Goal: Find specific page/section: Find specific page/section

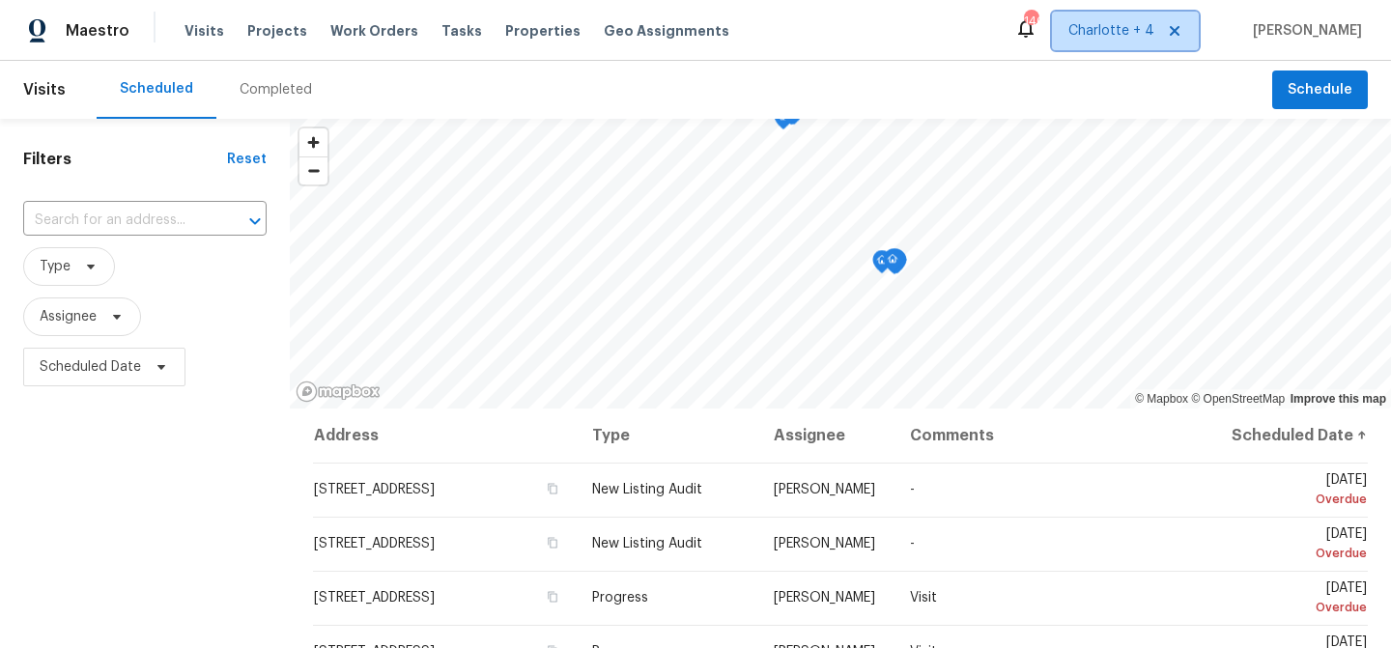
click at [1147, 35] on span "Charlotte + 4" at bounding box center [1112, 30] width 86 height 19
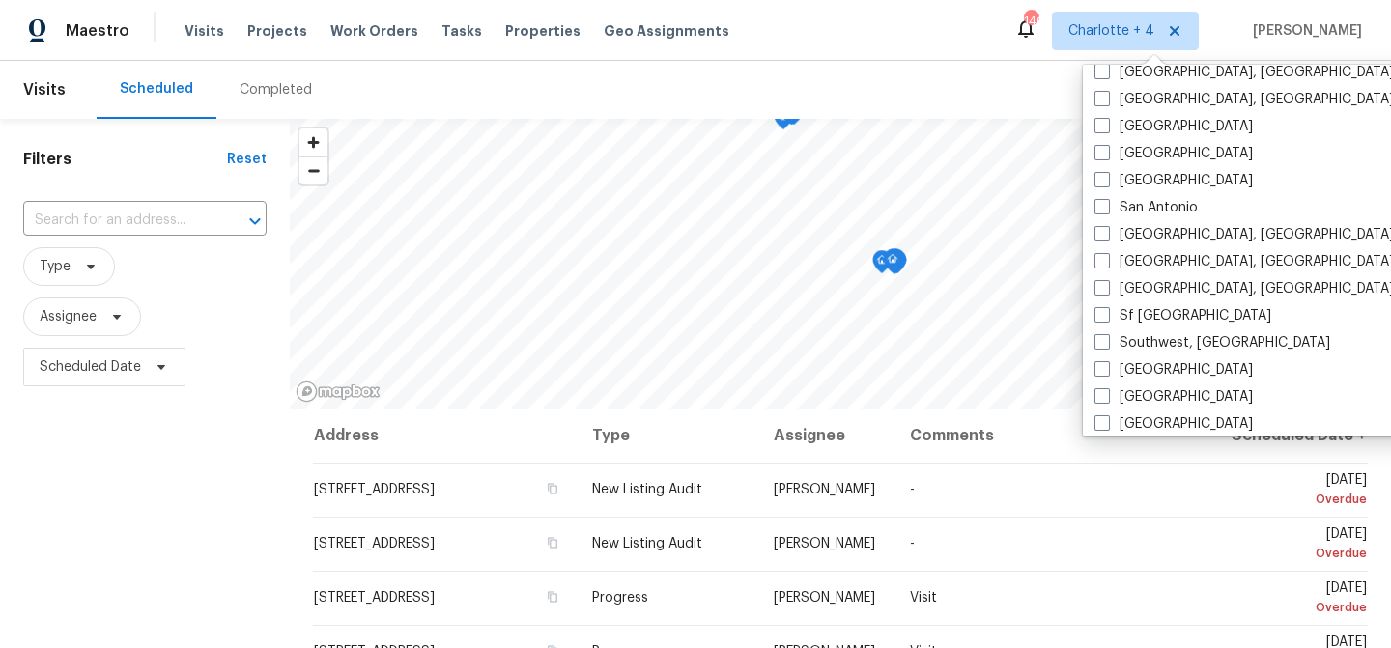
scroll to position [1295, 0]
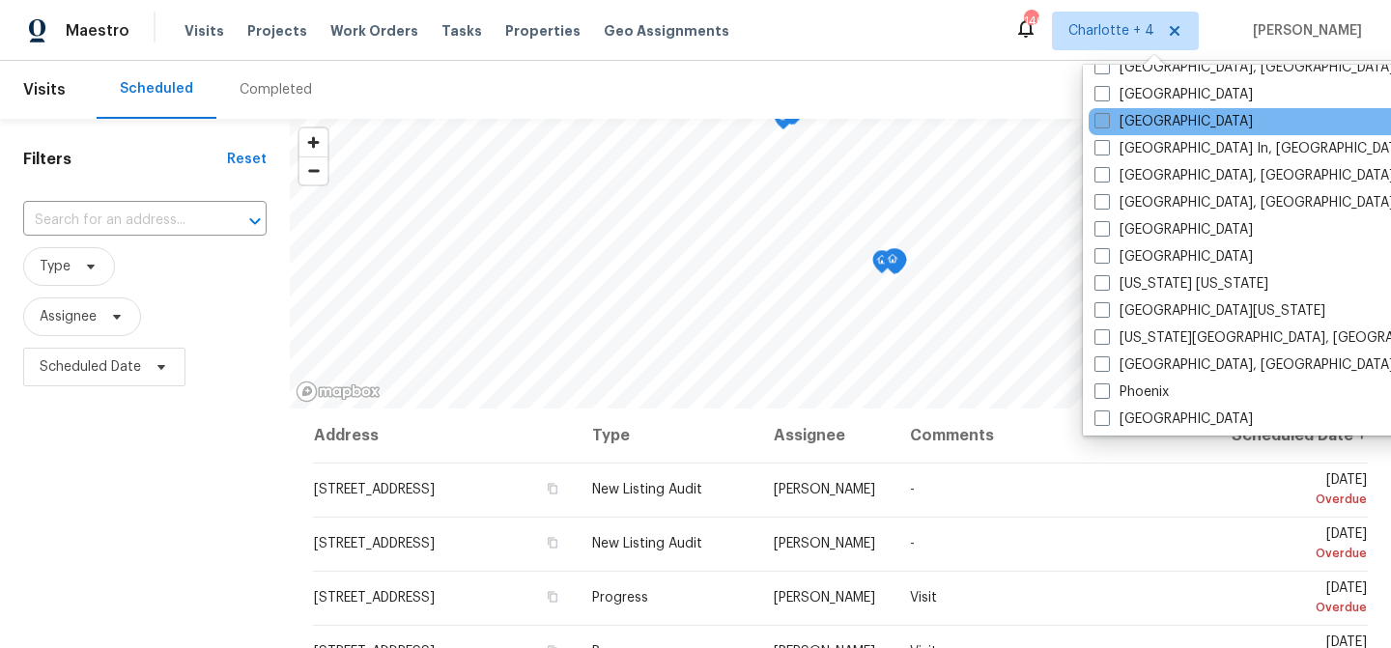
click at [1138, 128] on label "[GEOGRAPHIC_DATA]" at bounding box center [1174, 121] width 158 height 19
click at [1107, 125] on input "[GEOGRAPHIC_DATA]" at bounding box center [1101, 118] width 13 height 13
checkbox input "true"
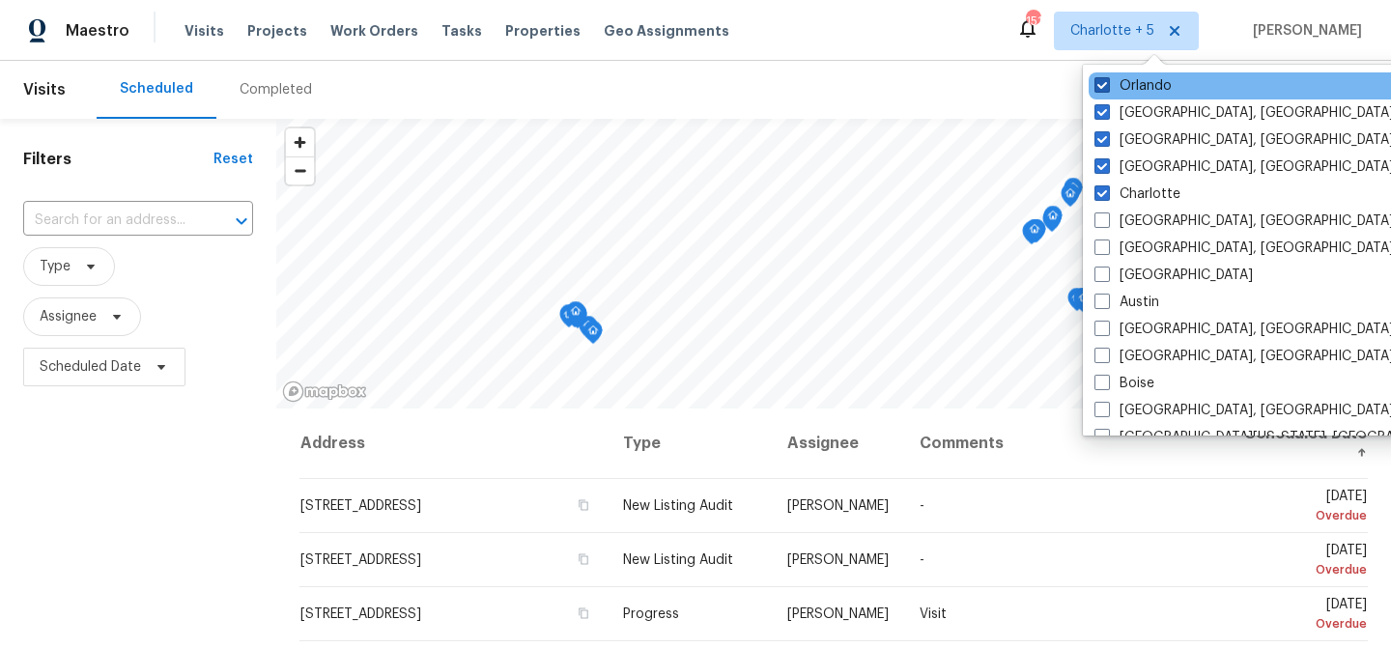
click at [1149, 80] on label "Orlando" at bounding box center [1133, 85] width 77 height 19
click at [1107, 80] on input "Orlando" at bounding box center [1101, 82] width 13 height 13
checkbox input "false"
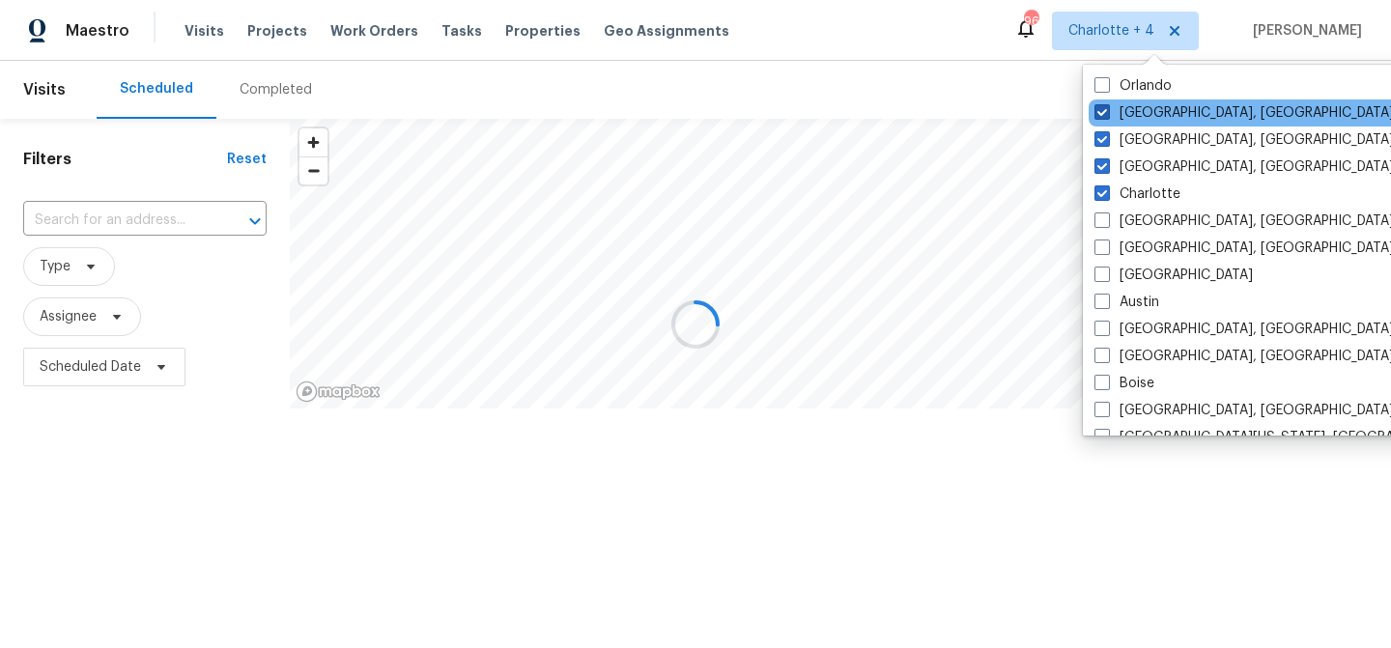
click at [1149, 103] on label "Columbus, OH" at bounding box center [1244, 112] width 299 height 19
click at [1107, 103] on input "Columbus, OH" at bounding box center [1101, 109] width 13 height 13
checkbox input "false"
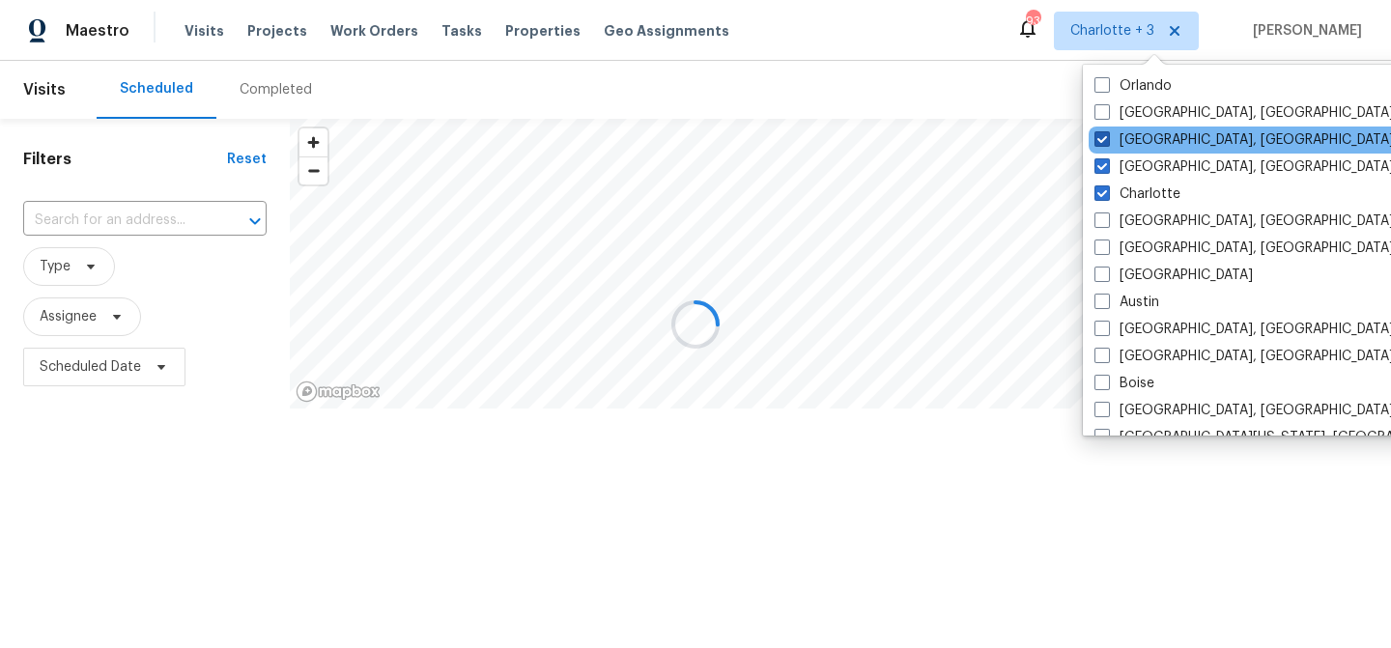
click at [1151, 144] on label "Cleveland, OH" at bounding box center [1244, 139] width 299 height 19
click at [1107, 143] on input "Cleveland, OH" at bounding box center [1101, 136] width 13 height 13
checkbox input "false"
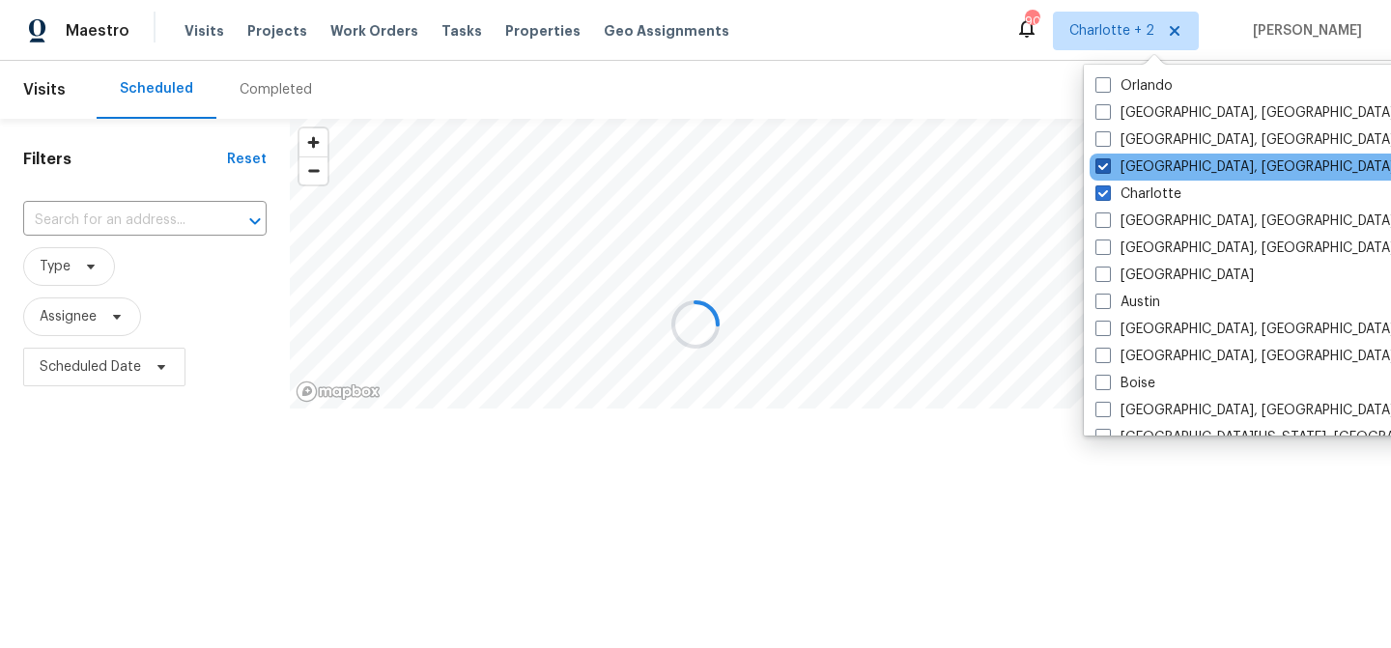
click at [1151, 166] on label "Cincinnati, OH" at bounding box center [1245, 166] width 299 height 19
click at [1108, 166] on input "Cincinnati, OH" at bounding box center [1102, 163] width 13 height 13
checkbox input "false"
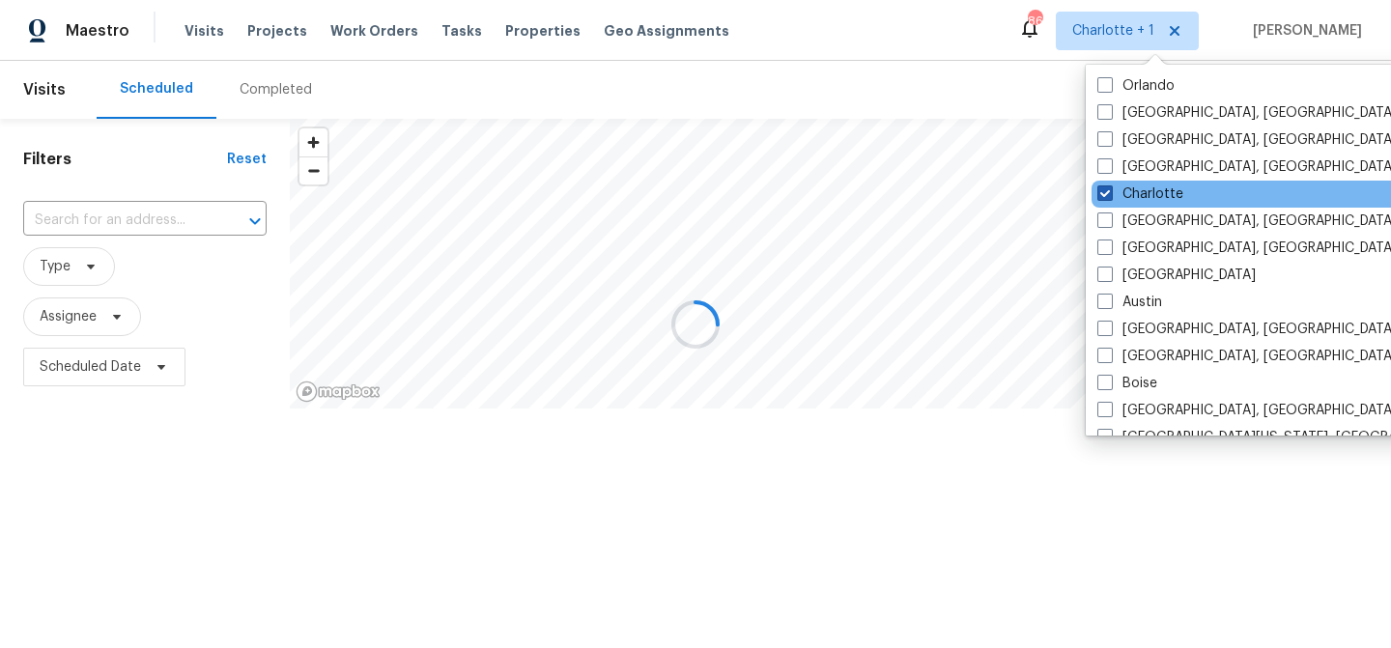
click at [1151, 188] on label "Charlotte" at bounding box center [1140, 194] width 86 height 19
click at [1110, 188] on input "Charlotte" at bounding box center [1103, 191] width 13 height 13
checkbox input "false"
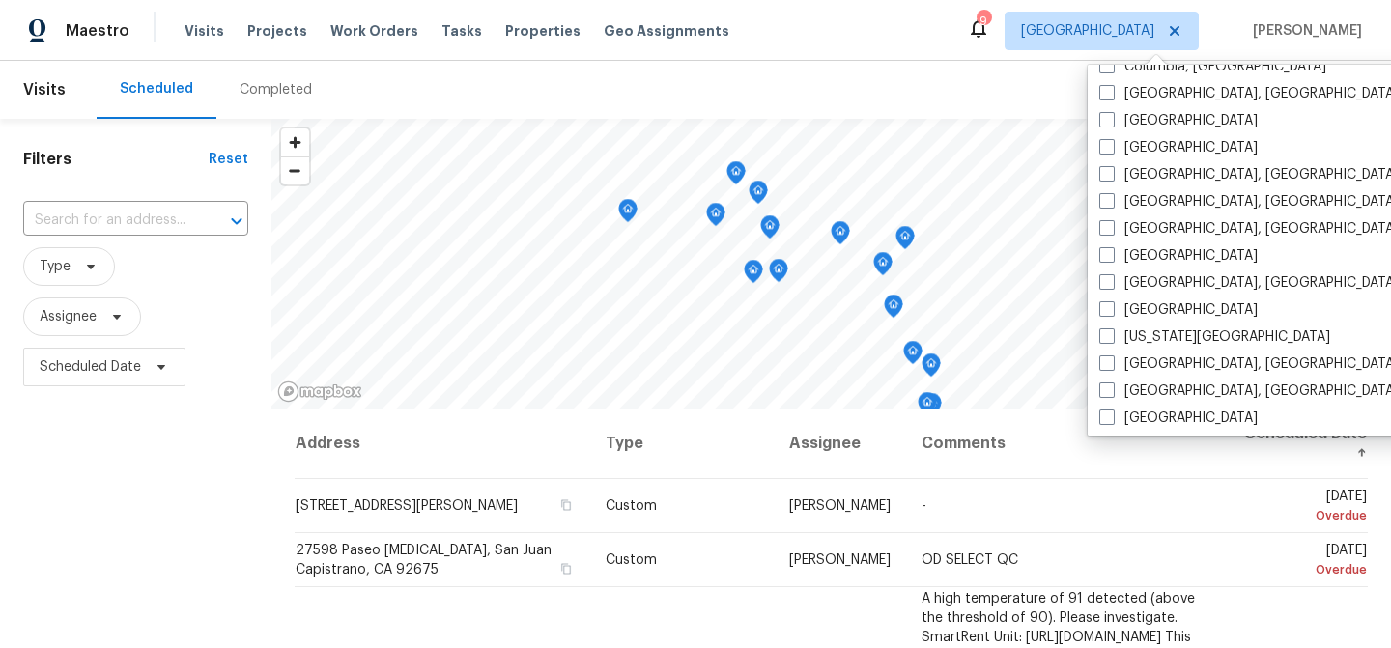
scroll to position [809, 0]
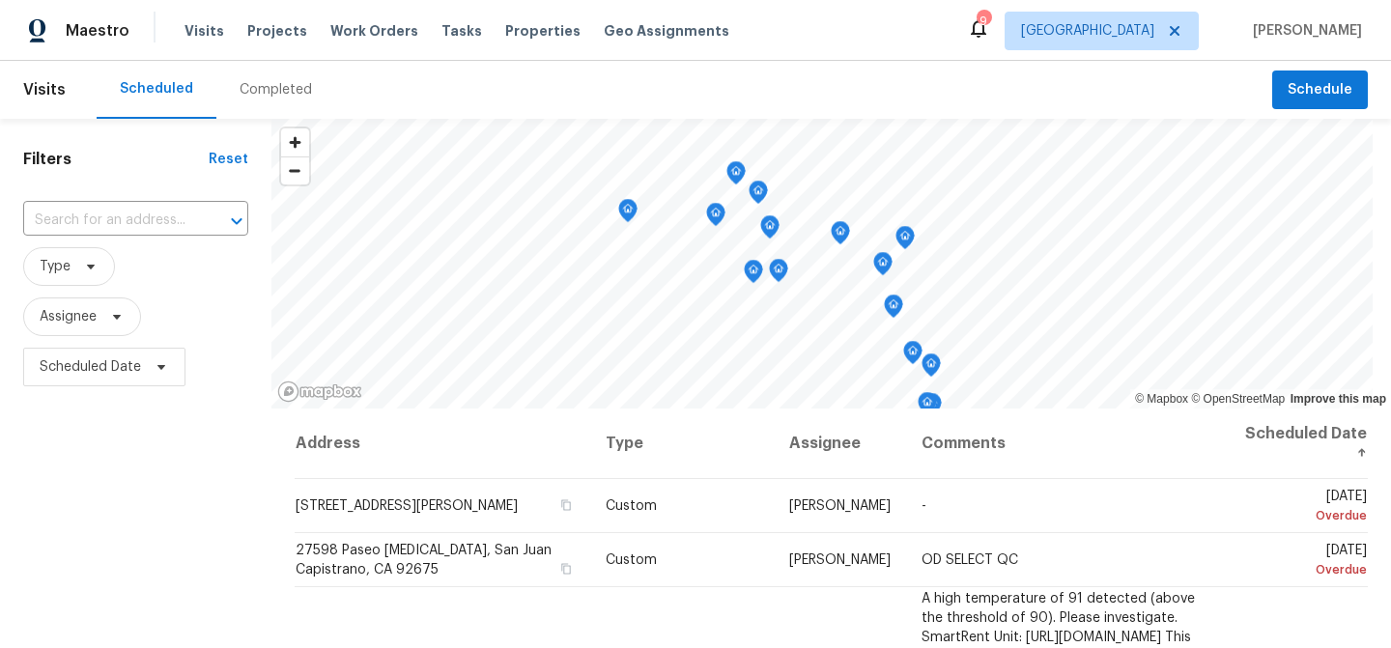
click at [1018, 87] on div "Scheduled Completed" at bounding box center [685, 90] width 1176 height 58
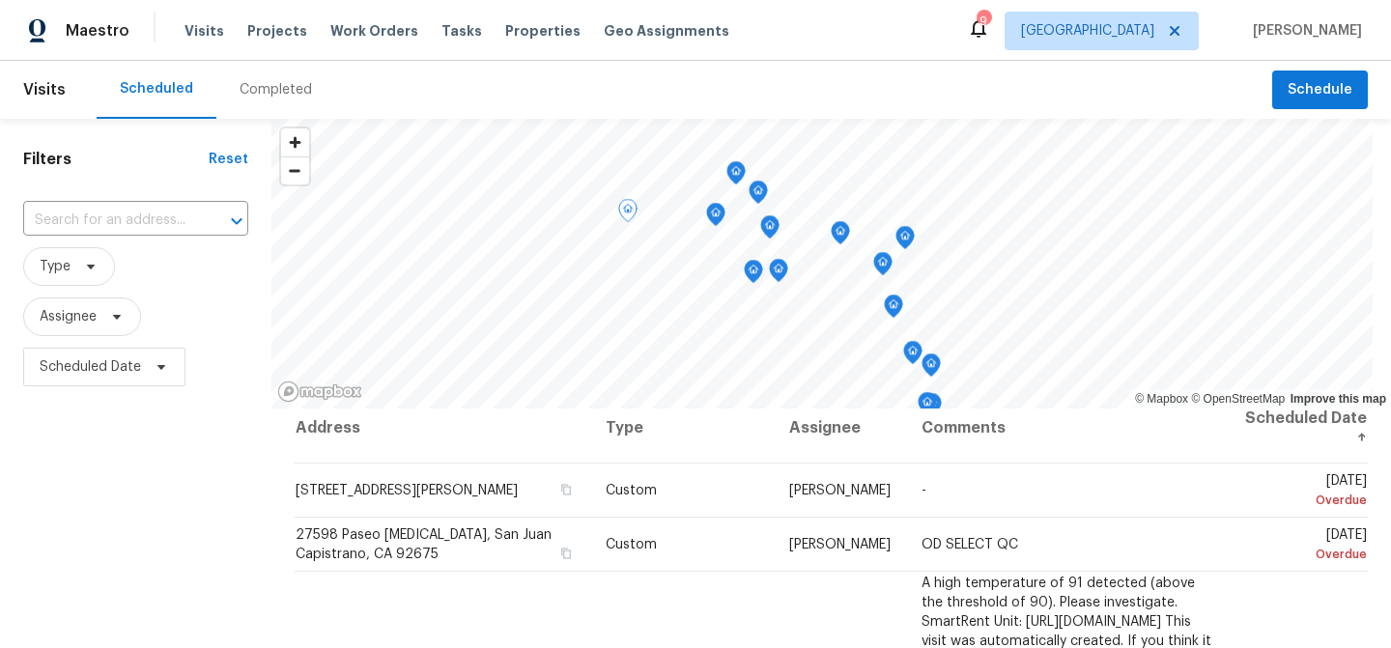
scroll to position [0, 0]
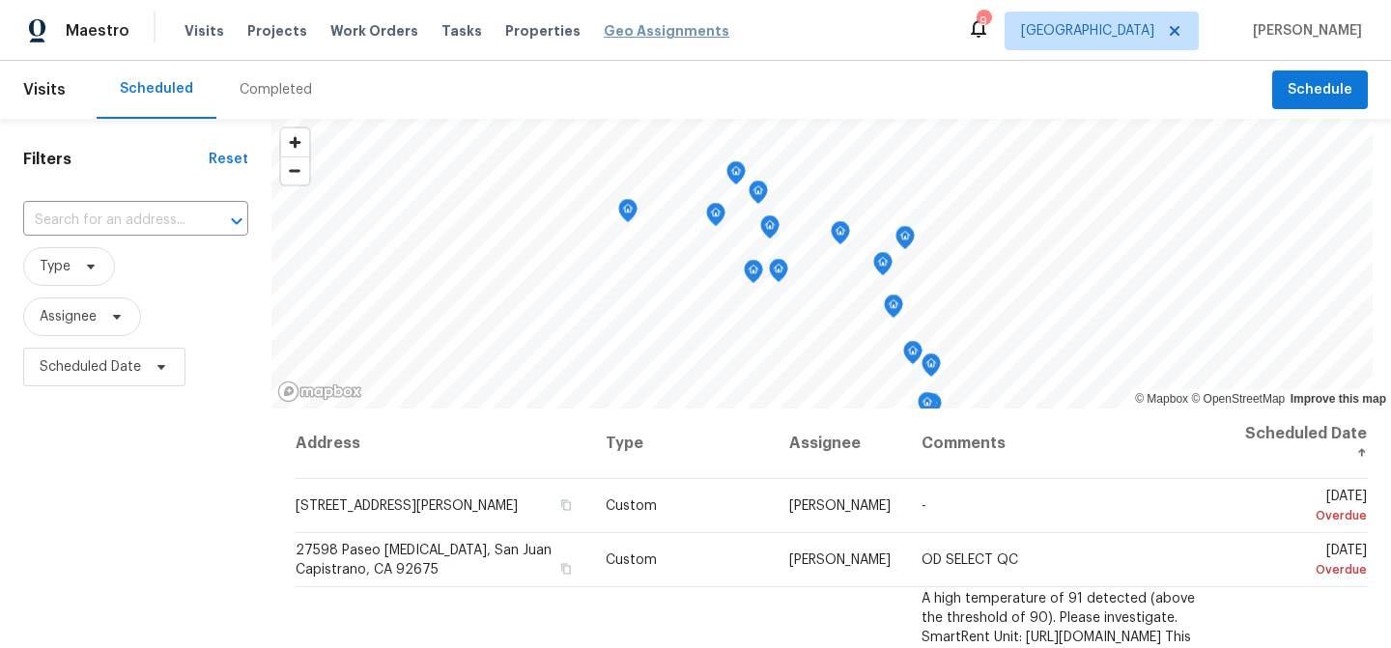
click at [604, 35] on span "Geo Assignments" at bounding box center [667, 30] width 126 height 19
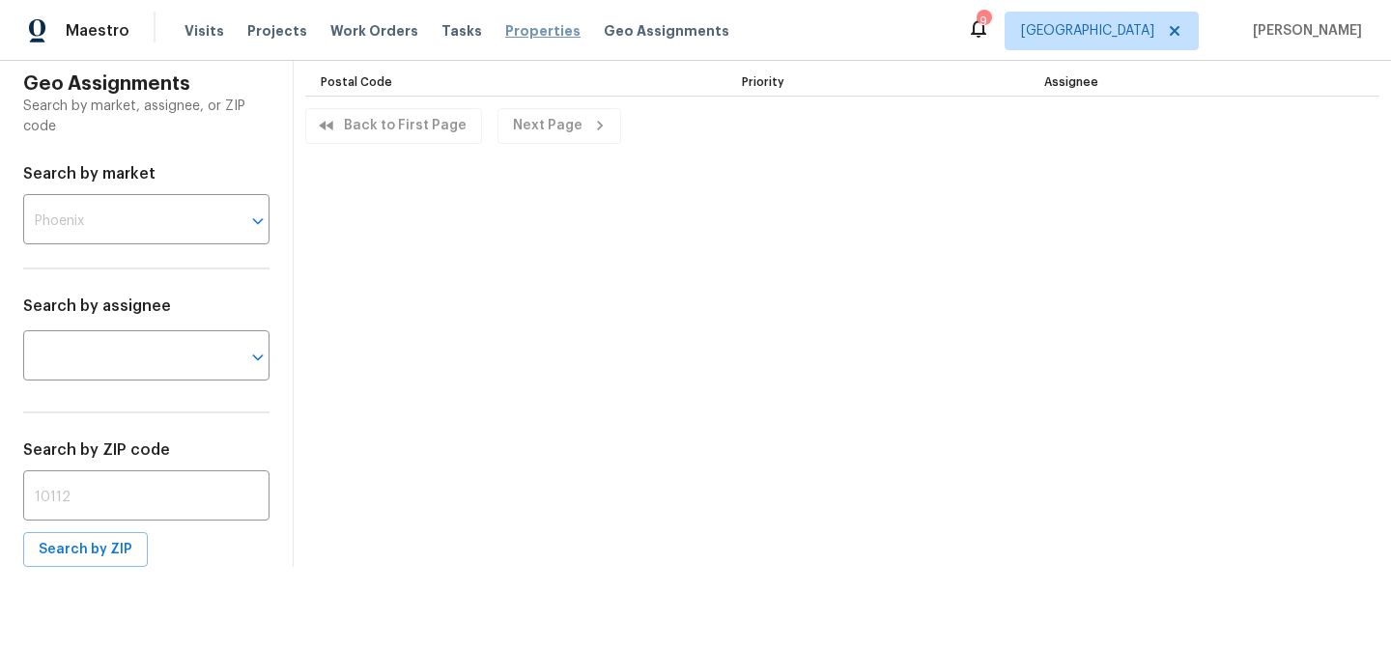
click at [533, 32] on span "Properties" at bounding box center [542, 30] width 75 height 19
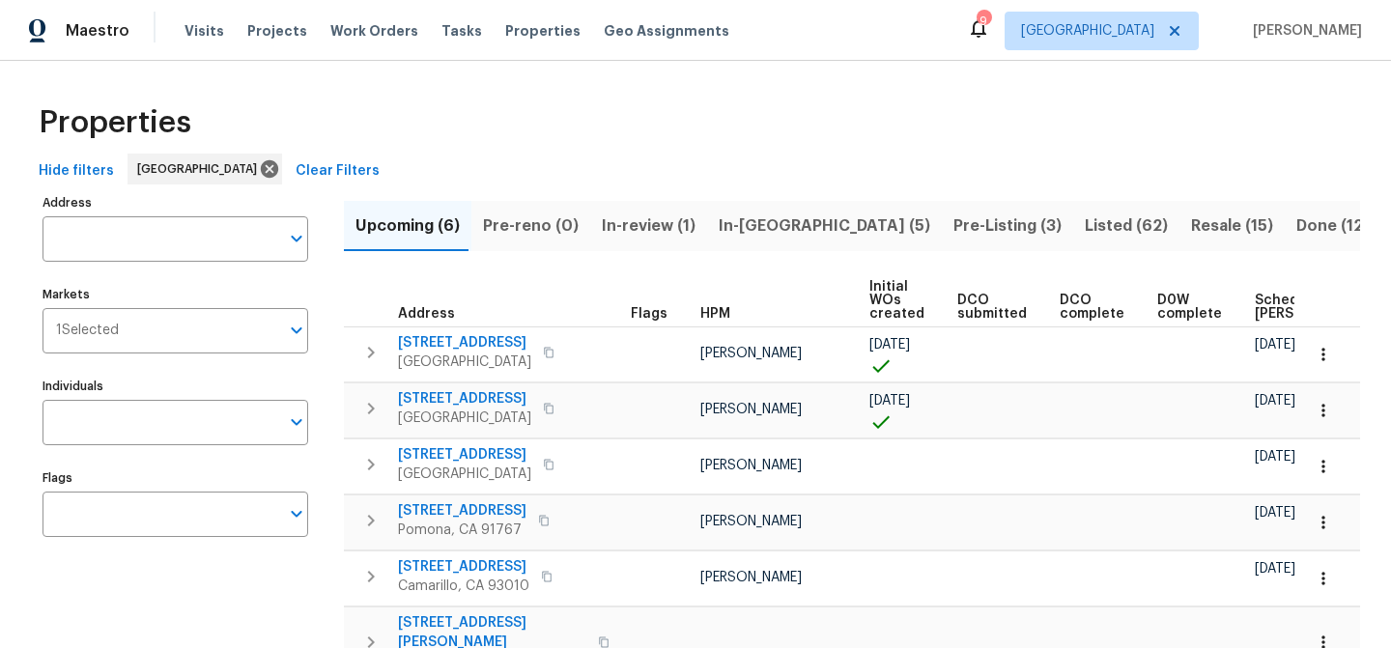
click at [1085, 225] on span "Listed (62)" at bounding box center [1126, 226] width 83 height 27
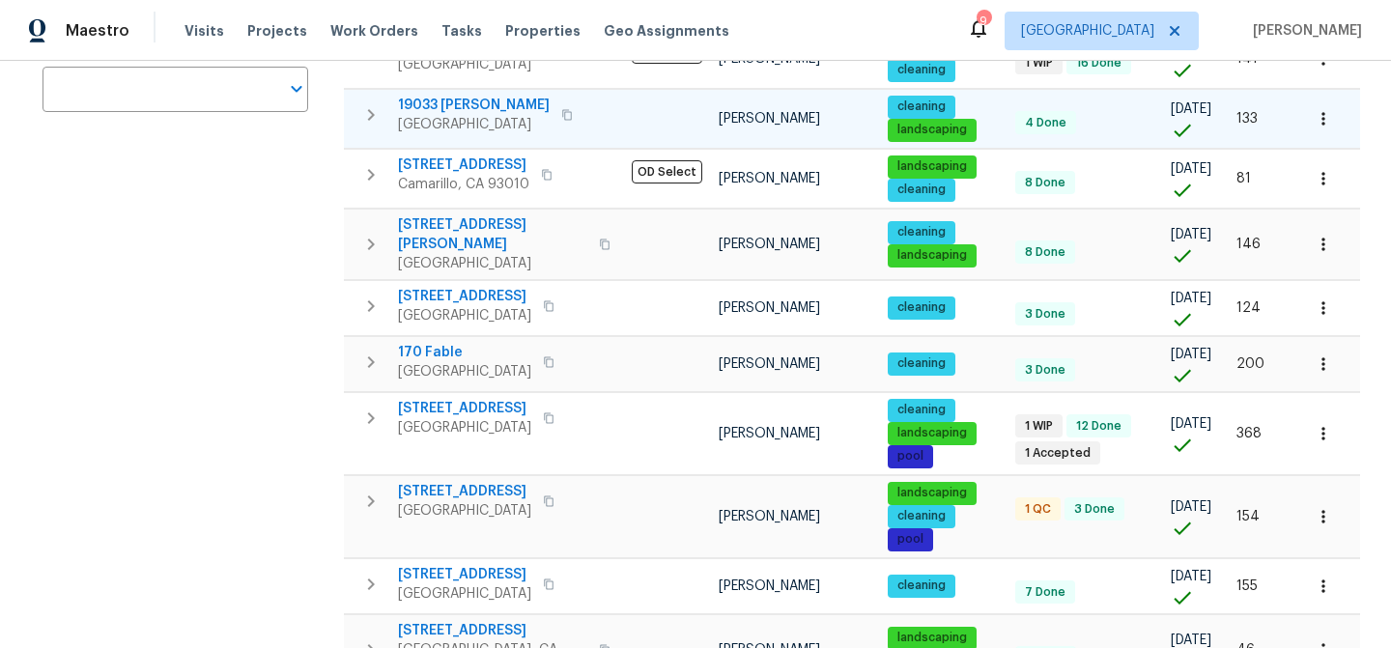
scroll to position [426, 0]
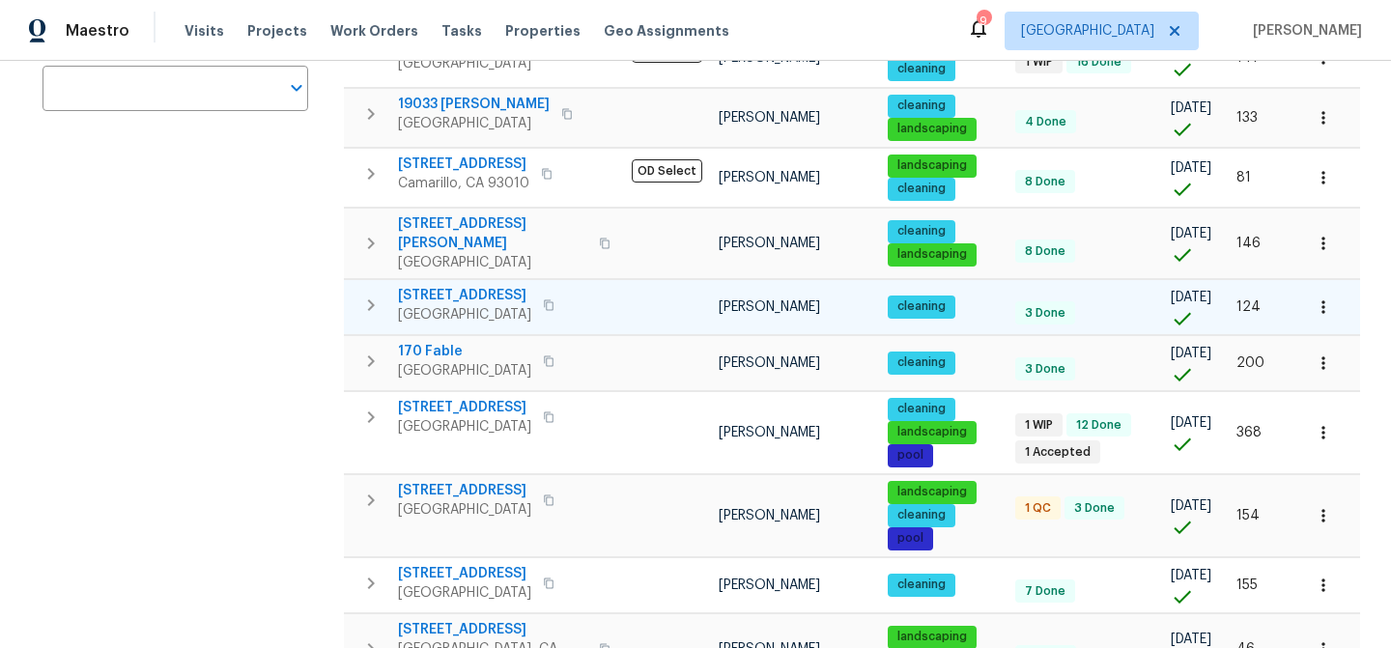
click at [461, 286] on span "261 Galveston Ln" at bounding box center [464, 295] width 133 height 19
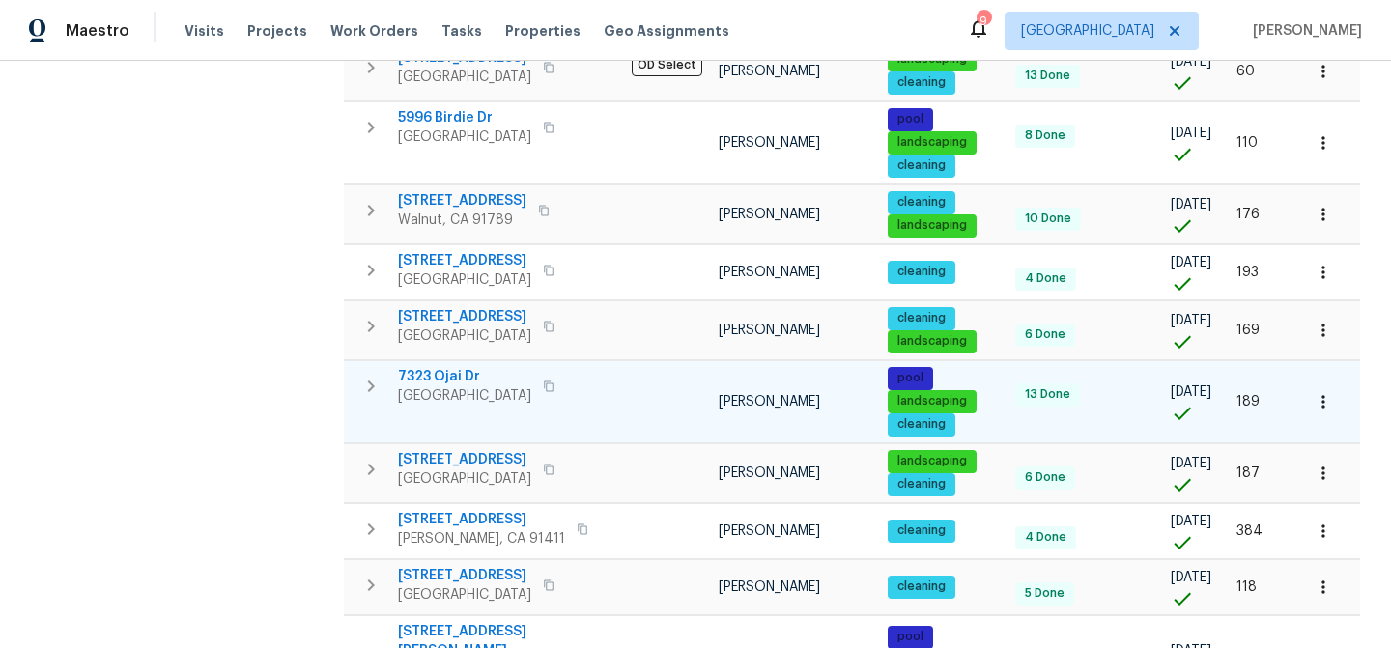
scroll to position [1154, 0]
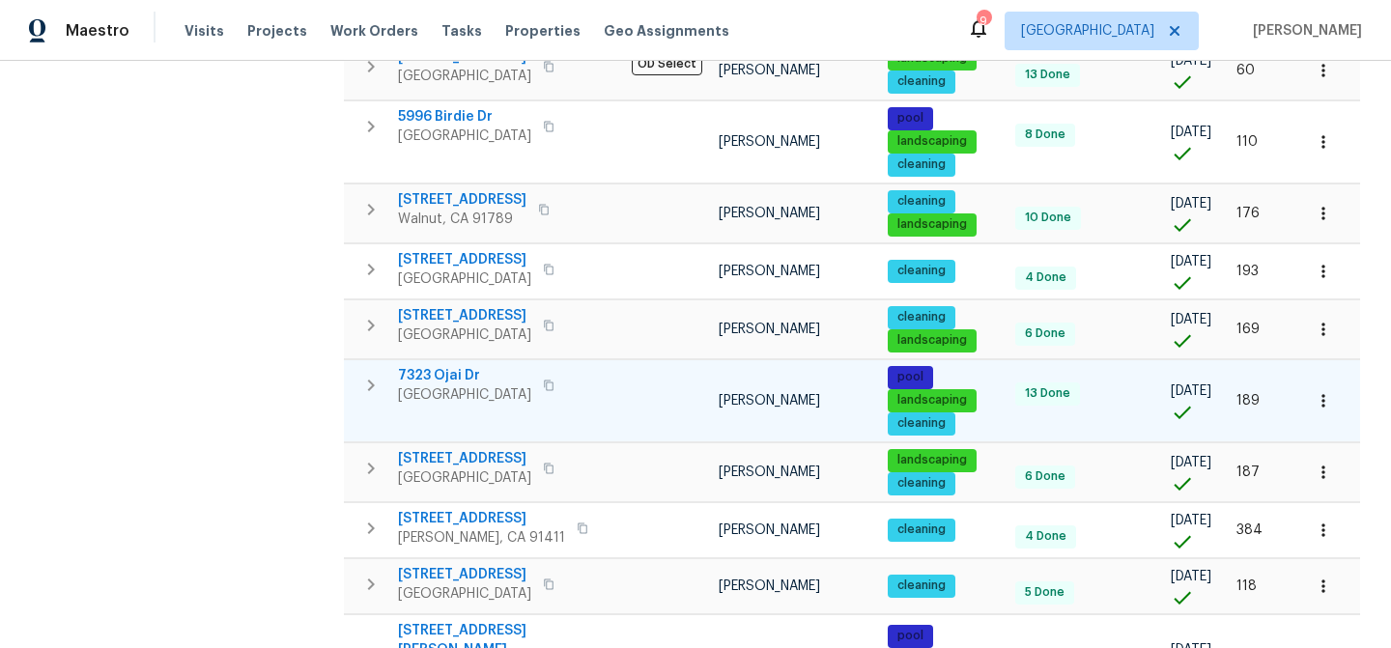
click at [462, 366] on span "7323 Ojai Dr" at bounding box center [464, 375] width 133 height 19
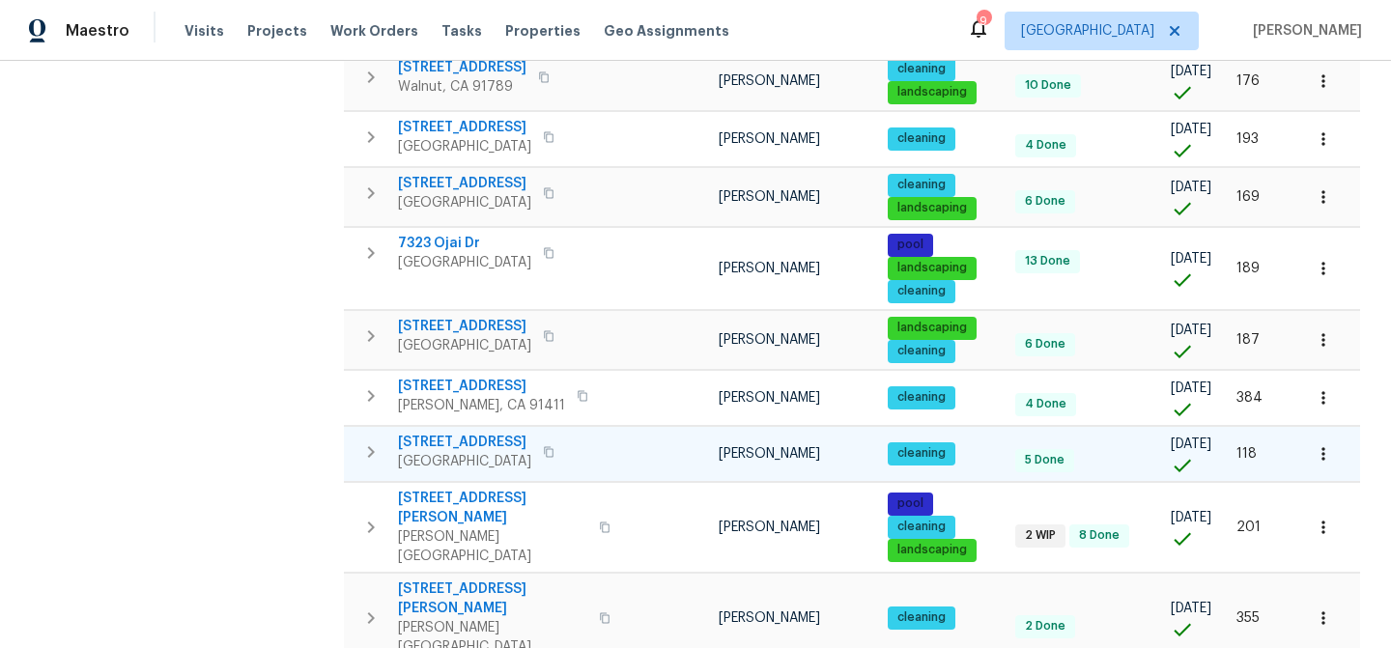
scroll to position [1373, 0]
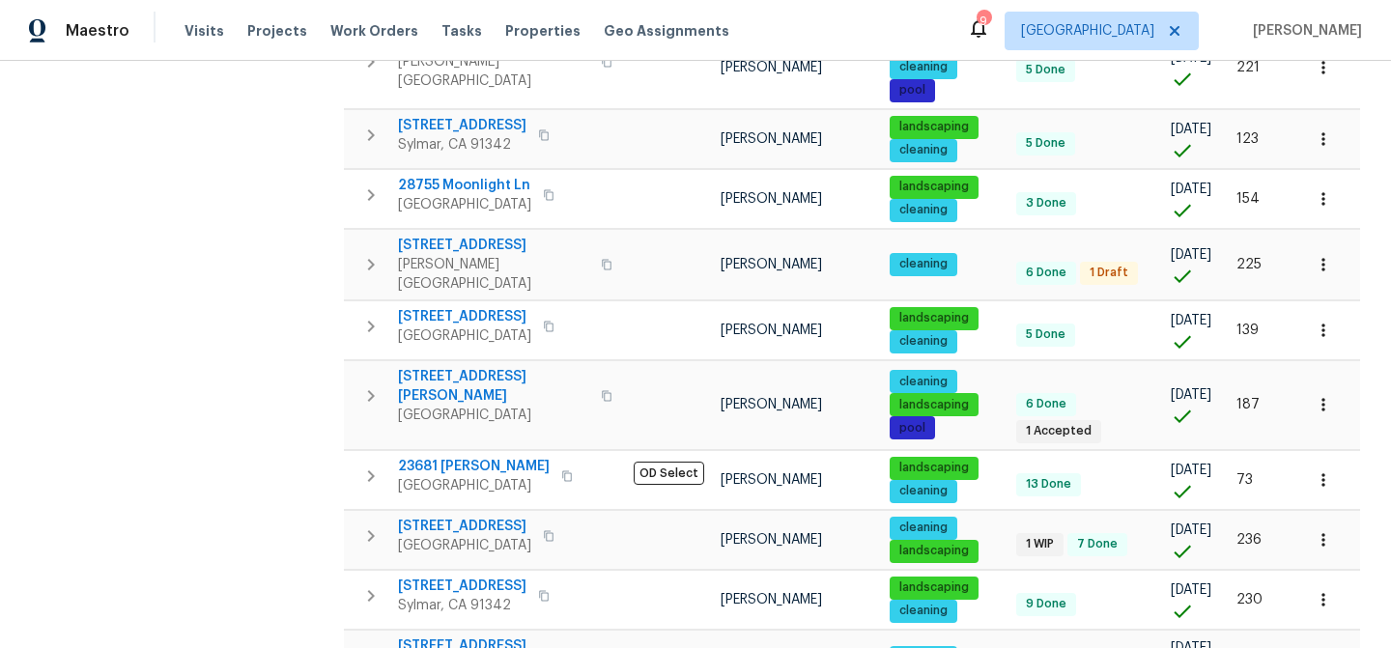
scroll to position [1265, 0]
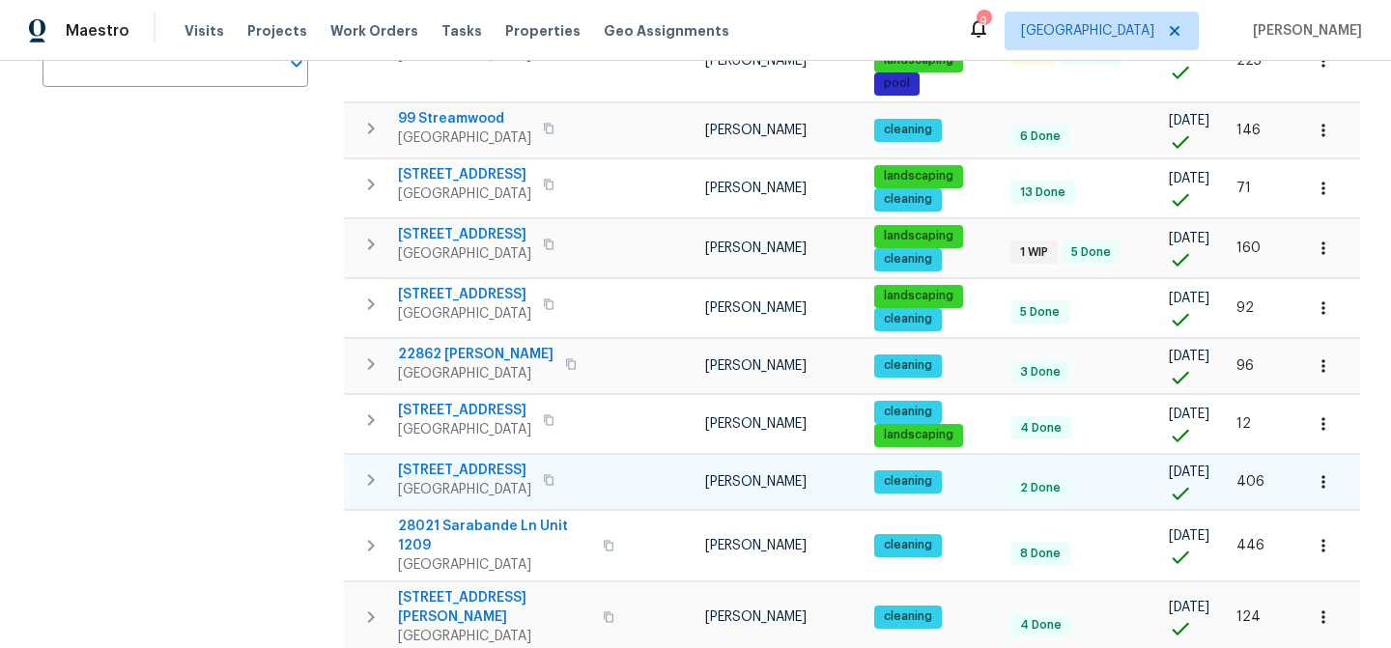
scroll to position [494, 0]
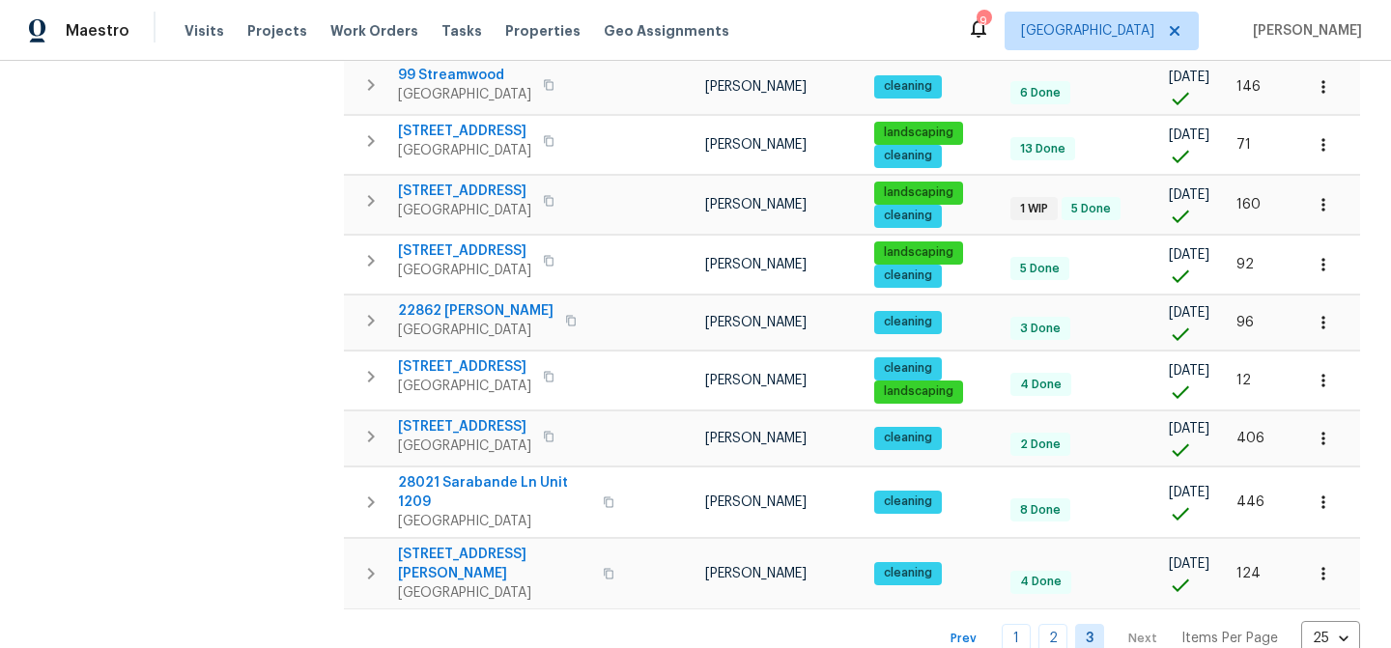
click at [1146, 621] on nav "Prev 1 2 3 Next Items Per Page 25 25 ​" at bounding box center [1146, 639] width 428 height 36
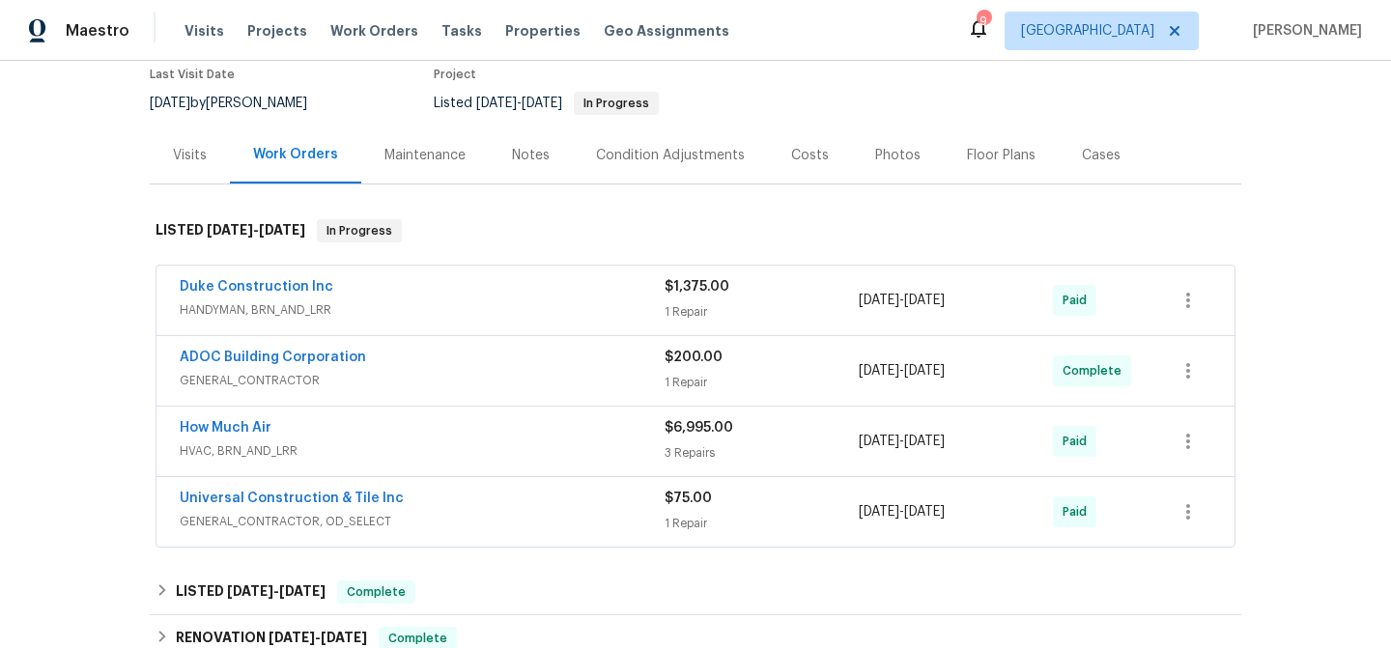
scroll to position [172, 0]
